Goal: Transaction & Acquisition: Download file/media

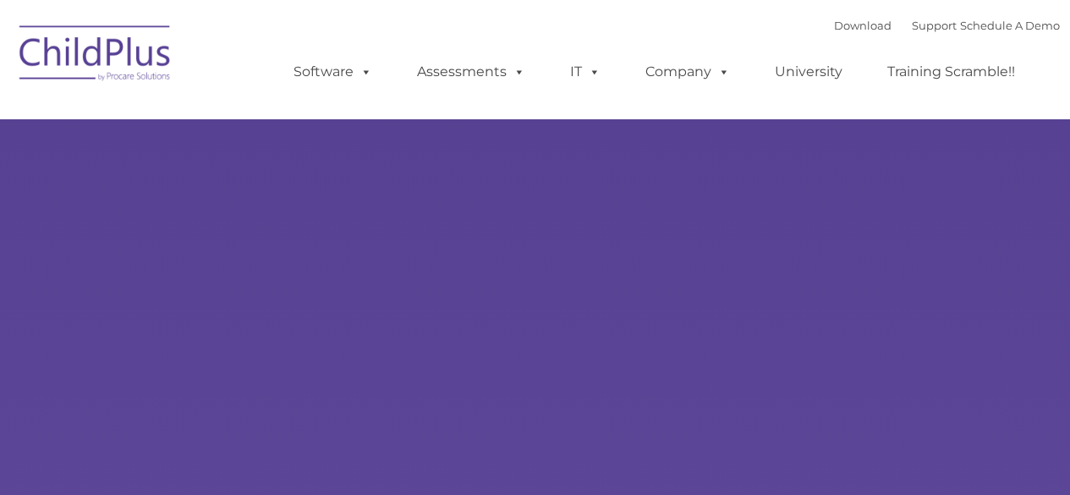
type input ""
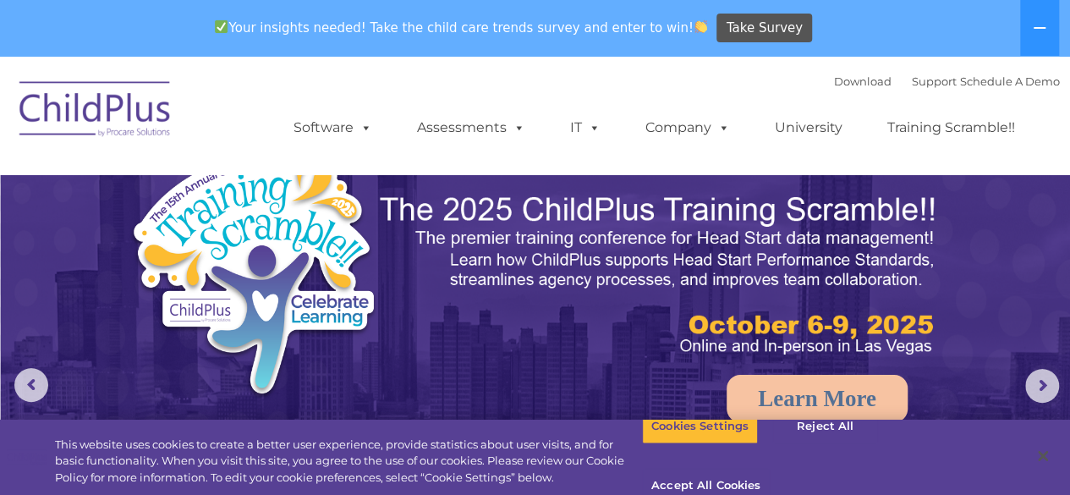
select select "MEDIUM"
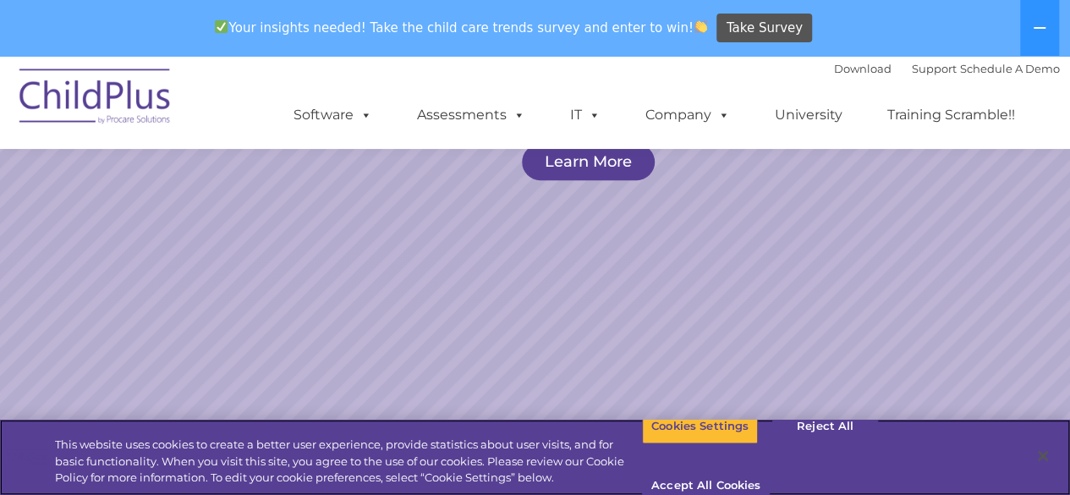
scroll to position [277, 0]
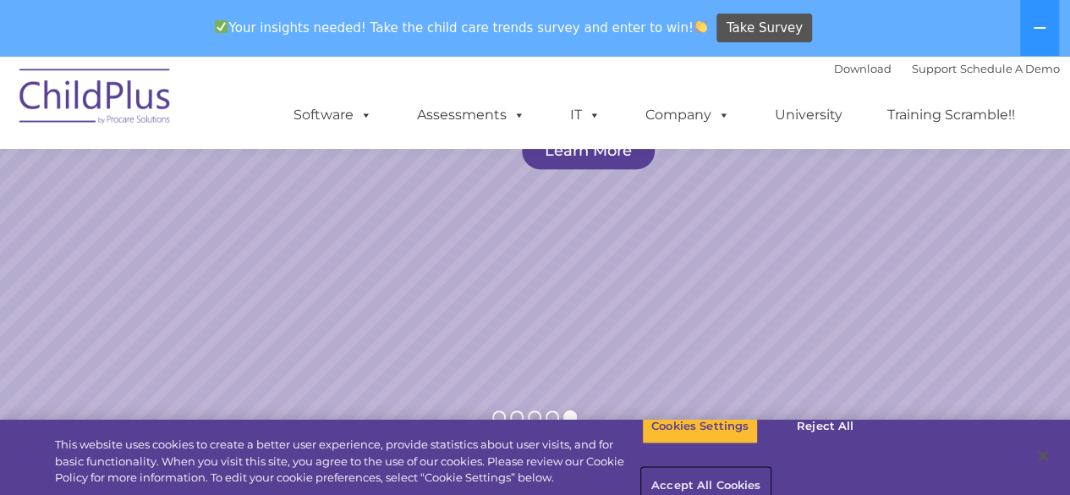
click at [770, 468] on button "Accept All Cookies" at bounding box center [706, 486] width 128 height 36
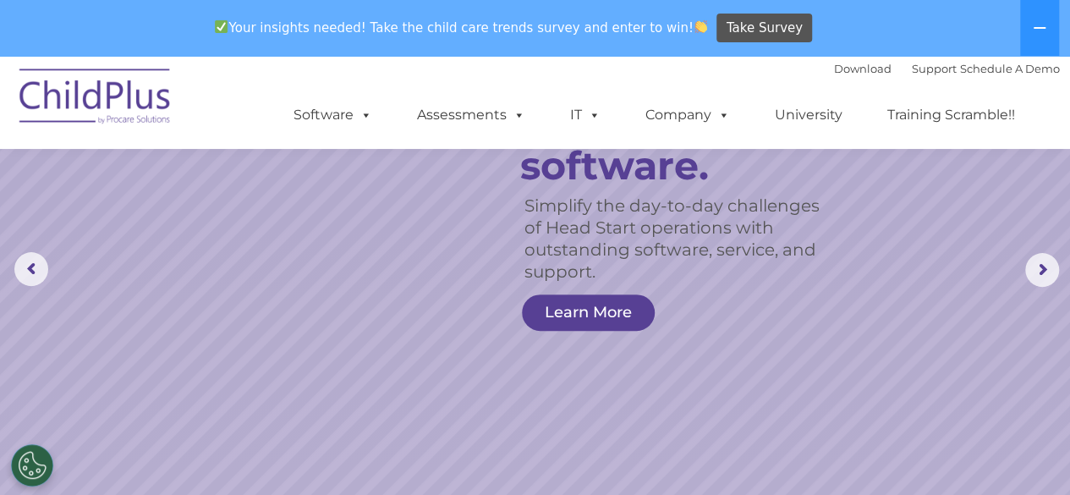
scroll to position [0, 0]
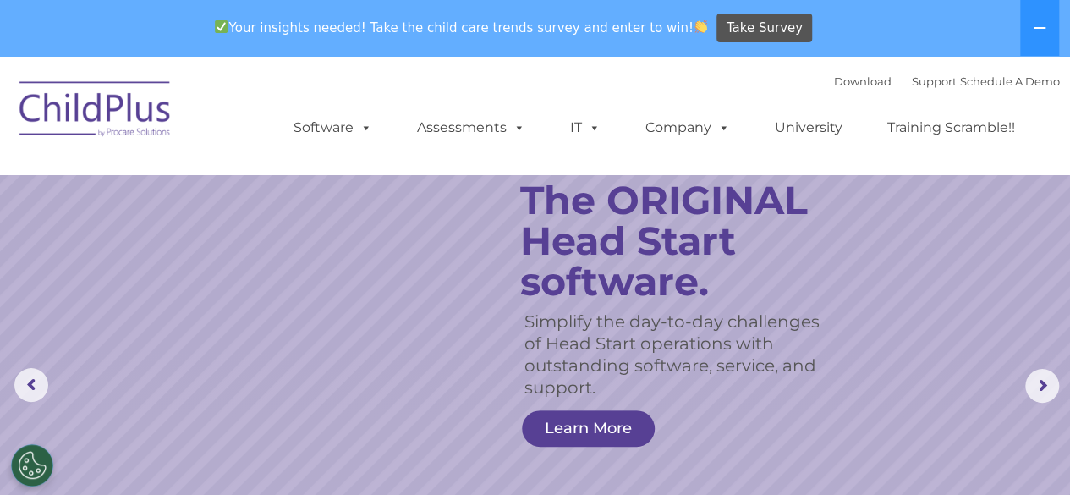
drag, startPoint x: 1058, startPoint y: 6, endPoint x: 682, endPoint y: 96, distance: 387.0
click at [682, 96] on ul "Software ChildPlus: The original and most widely-used Head Start data managemen…" at bounding box center [660, 128] width 800 height 68
click at [1048, 30] on button at bounding box center [1039, 28] width 39 height 56
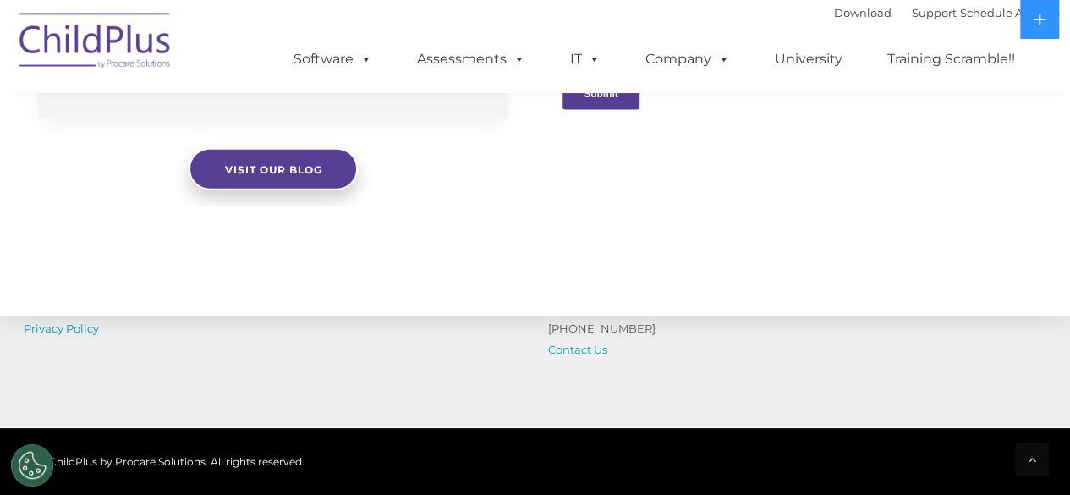
scroll to position [2053, 0]
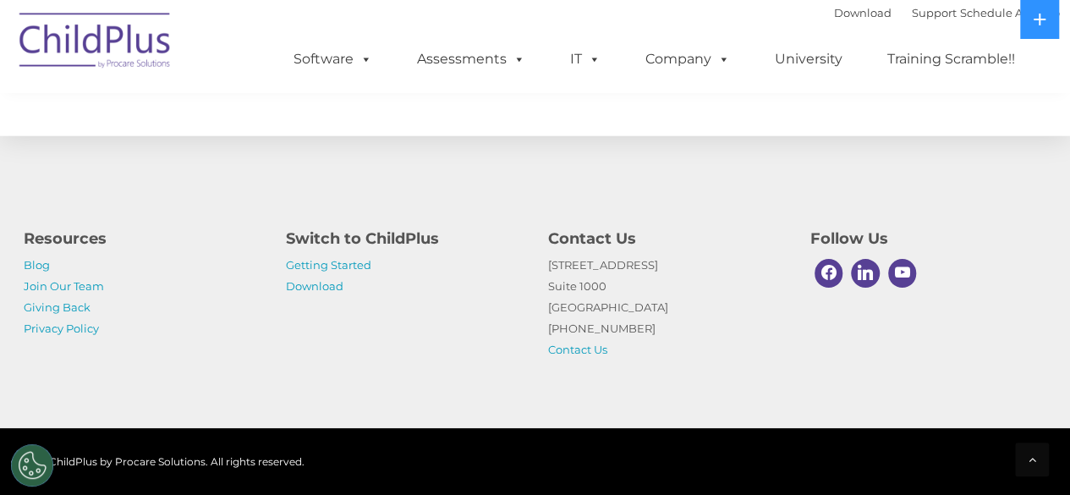
click at [142, 54] on img at bounding box center [95, 43] width 169 height 85
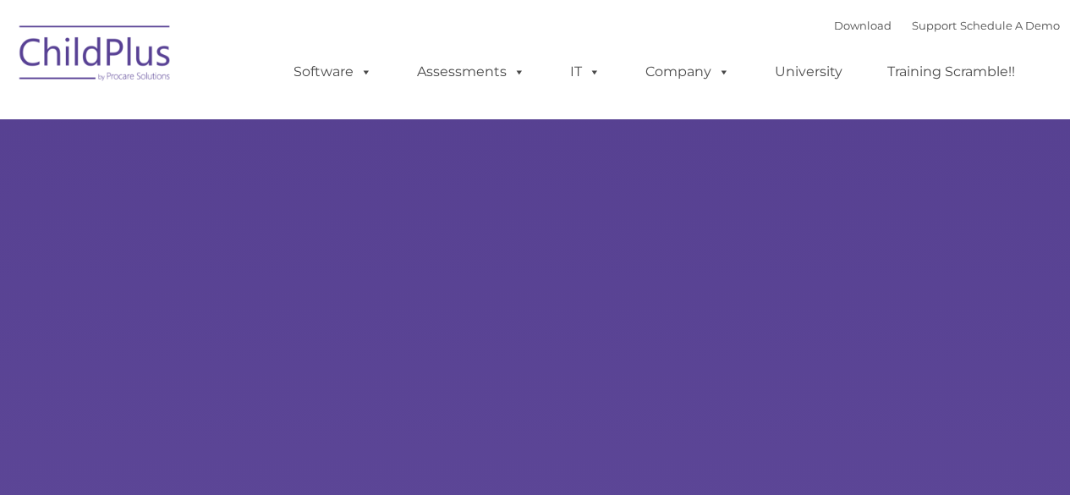
type input ""
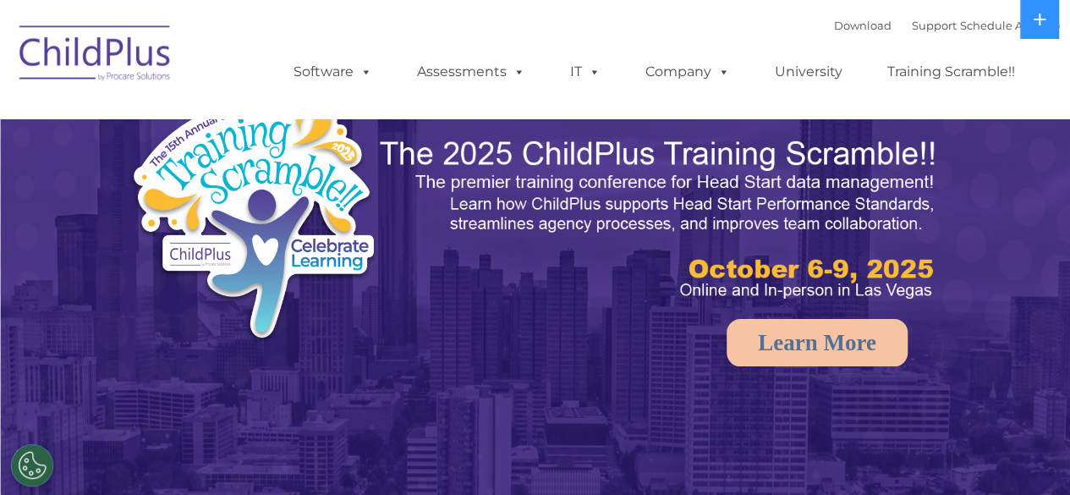
select select "MEDIUM"
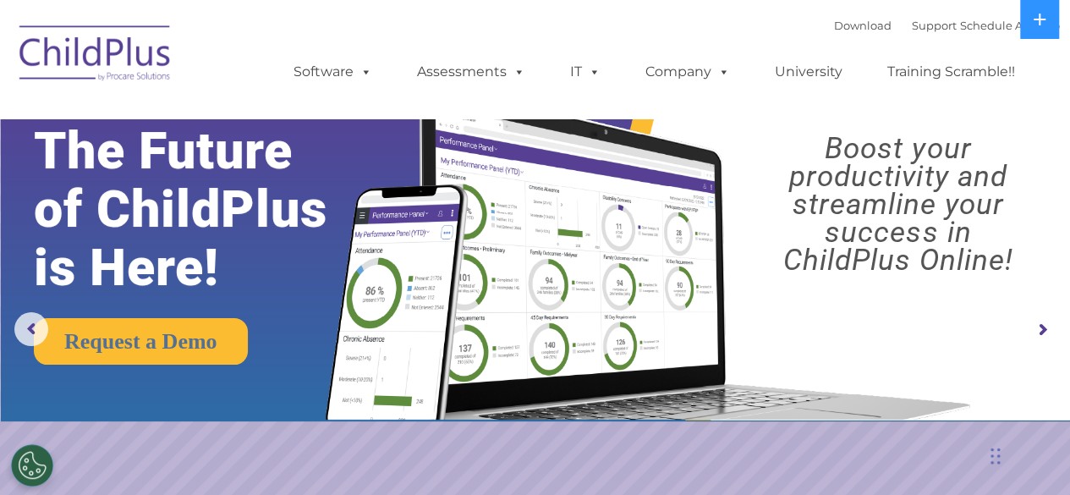
click at [907, 101] on ul "Software ChildPlus: The original and most widely-used Head Start data managemen…" at bounding box center [660, 72] width 800 height 68
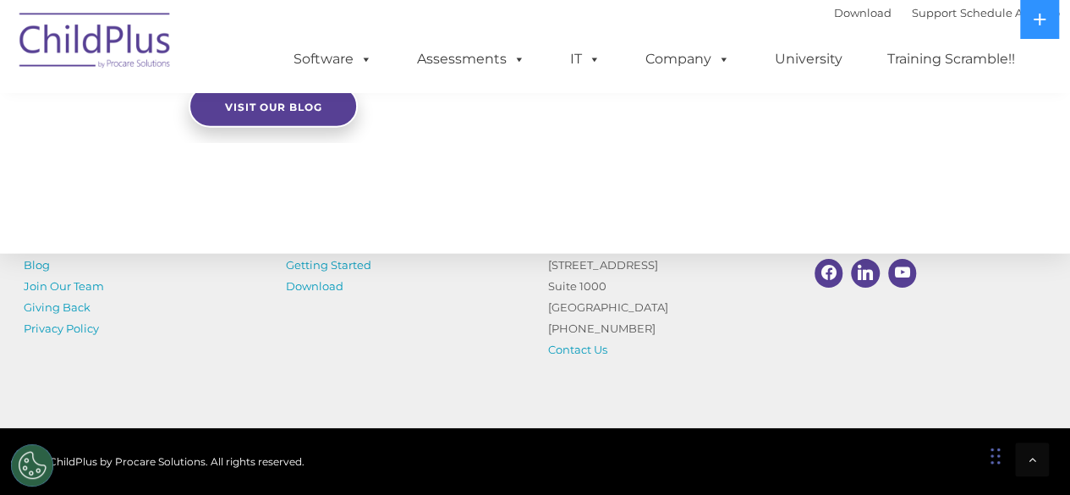
scroll to position [2079, 0]
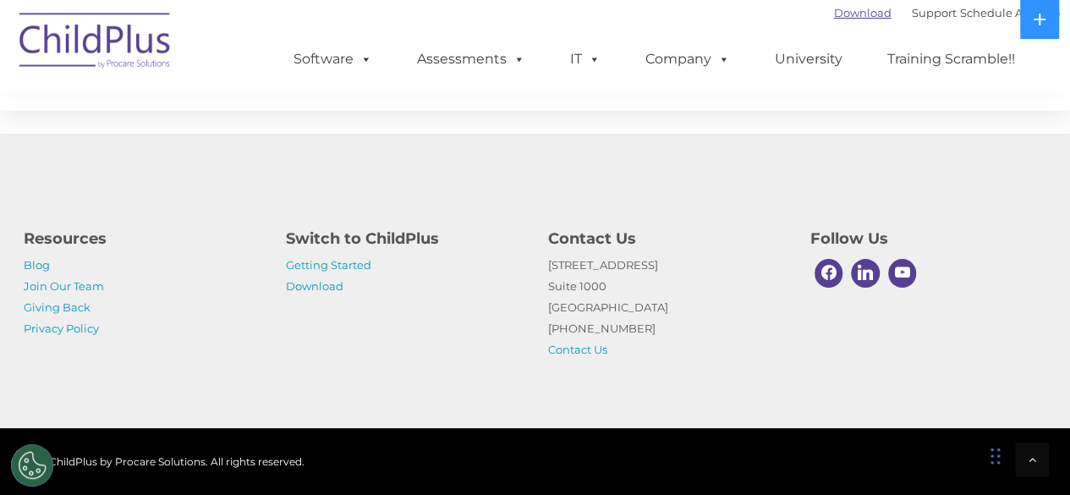
click at [840, 17] on link "Download" at bounding box center [863, 13] width 58 height 14
